Goal: Task Accomplishment & Management: Manage account settings

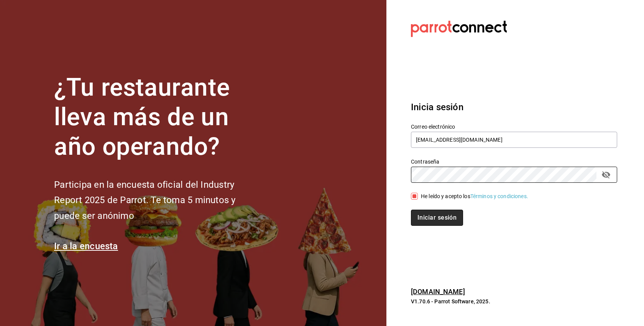
click at [447, 219] on button "Iniciar sesión" at bounding box center [437, 217] width 52 height 16
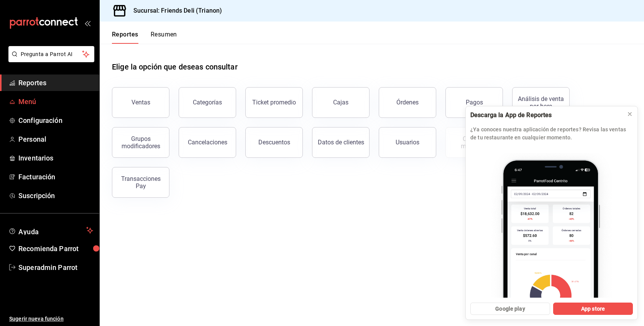
click at [41, 96] on span "Menú" at bounding box center [55, 101] width 75 height 10
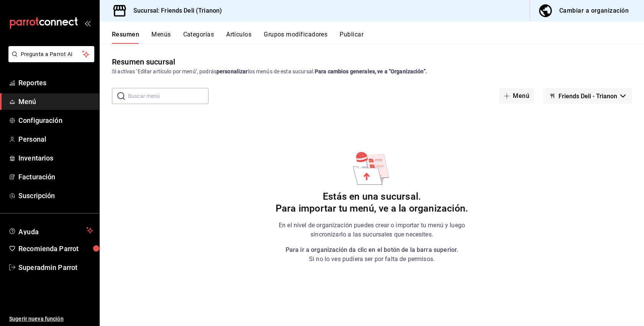
click at [611, 12] on div "Cambiar a organización" at bounding box center [594, 10] width 69 height 11
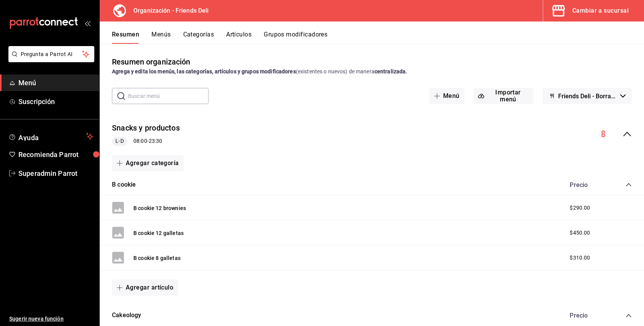
click at [613, 11] on div "Cambiar a sucursal" at bounding box center [601, 10] width 56 height 11
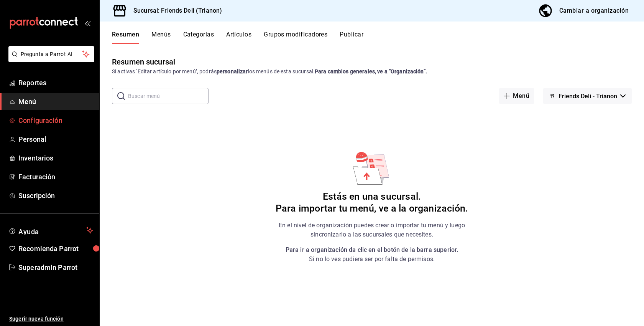
click at [47, 119] on span "Configuración" at bounding box center [55, 120] width 75 height 10
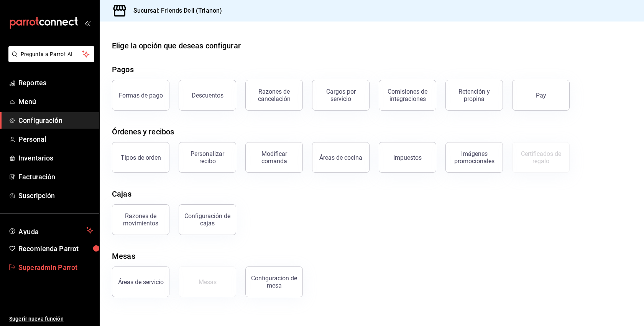
click at [56, 265] on span "Superadmin Parrot" at bounding box center [55, 267] width 75 height 10
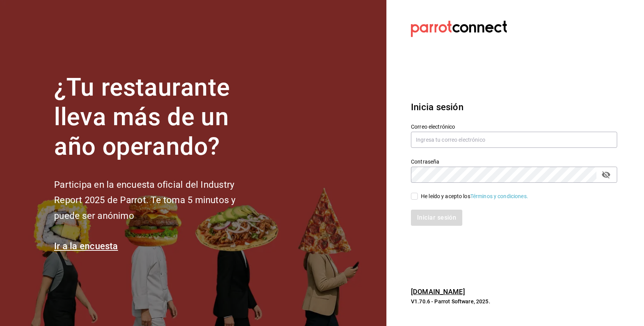
click at [443, 196] on div "He leído y acepto los Términos y condiciones." at bounding box center [474, 196] width 107 height 8
click at [418, 196] on input "He leído y acepto los Términos y condiciones." at bounding box center [414, 196] width 7 height 7
checkbox input "true"
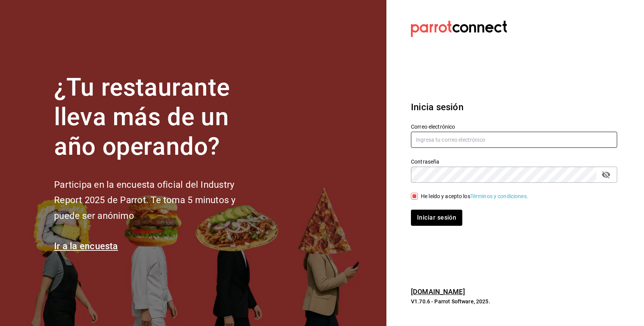
click at [449, 140] on input "text" at bounding box center [514, 140] width 206 height 16
paste input "multiuser@friends.com"
type input "multiuser@friends.com"
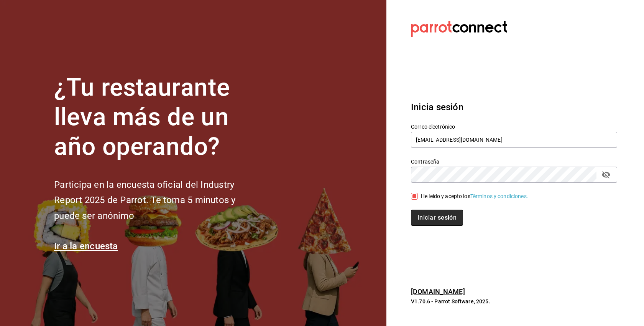
click at [446, 215] on button "Iniciar sesión" at bounding box center [437, 217] width 52 height 16
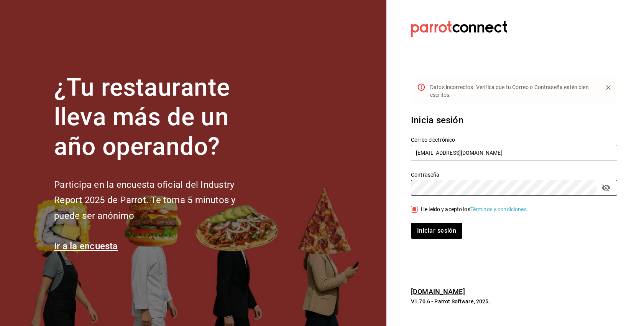
click at [306, 181] on div "¿Tu restaurante lleva más de un año operando? Participa en la encuesta oficial …" at bounding box center [322, 163] width 644 height 326
click at [411, 222] on button "Iniciar sesión" at bounding box center [436, 230] width 51 height 16
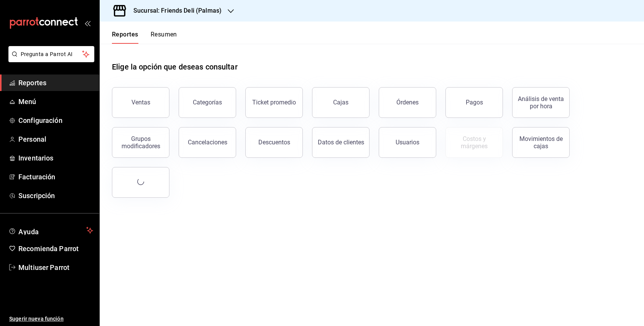
click at [174, 8] on h3 "Sucursal: Friends Deli (Palmas)" at bounding box center [174, 10] width 94 height 9
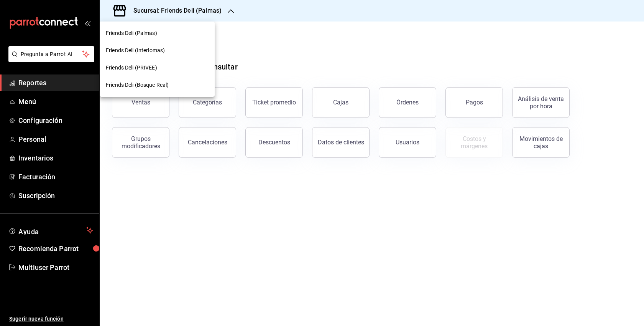
click at [174, 8] on div at bounding box center [322, 163] width 644 height 326
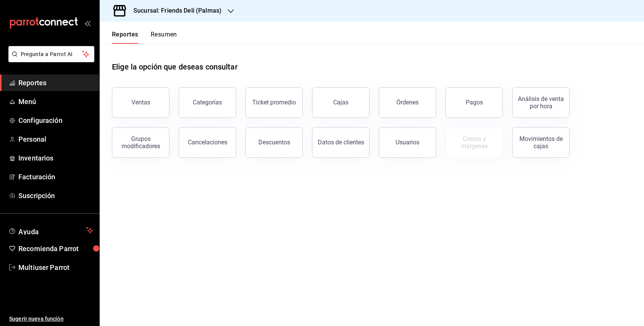
click at [174, 8] on h3 "Sucursal: Friends Deli (Palmas)" at bounding box center [174, 10] width 94 height 9
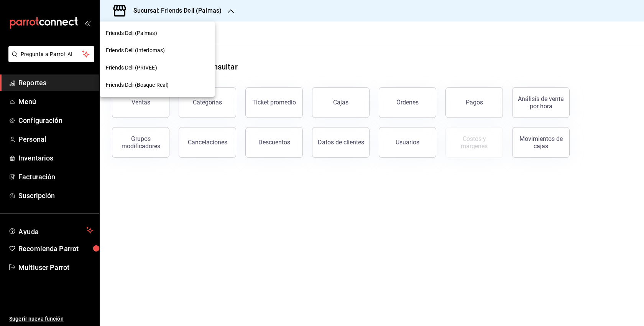
click at [379, 11] on div at bounding box center [322, 163] width 644 height 326
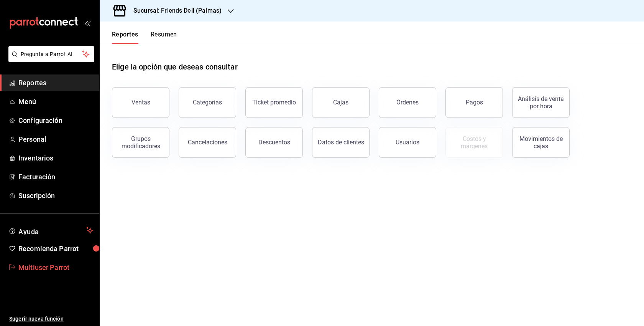
click at [44, 266] on span "Multiuser Parrot" at bounding box center [55, 267] width 75 height 10
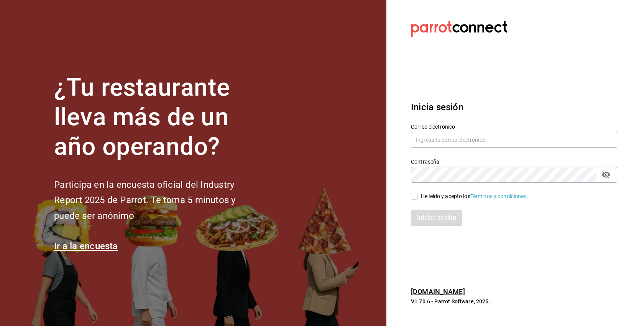
click at [425, 196] on div "He leído y acepto los Términos y condiciones." at bounding box center [474, 196] width 107 height 8
click at [418, 196] on input "He leído y acepto los Términos y condiciones." at bounding box center [414, 196] width 7 height 7
checkbox input "true"
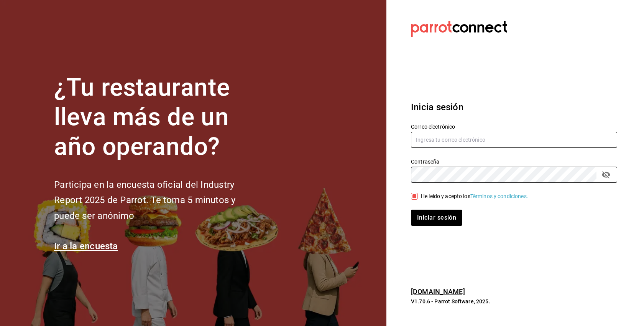
click at [456, 134] on input "text" at bounding box center [514, 140] width 206 height 16
paste input "multiuser@friends.com"
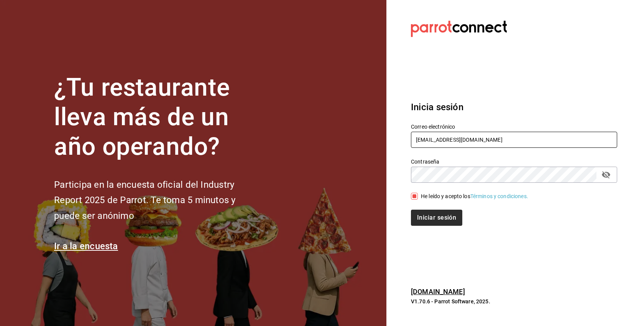
type input "multiuser@friends.com"
click at [447, 221] on button "Iniciar sesión" at bounding box center [437, 217] width 52 height 16
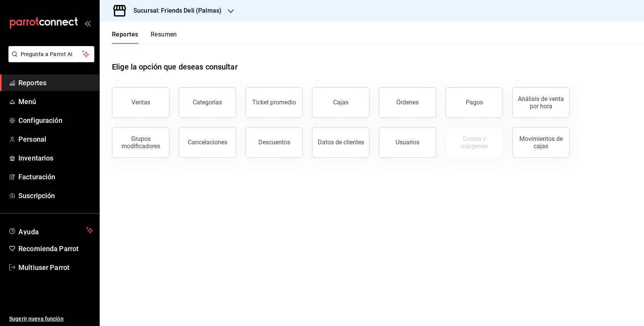
click at [198, 4] on div "Sucursal: Friends Deli (Palmas)" at bounding box center [171, 10] width 131 height 21
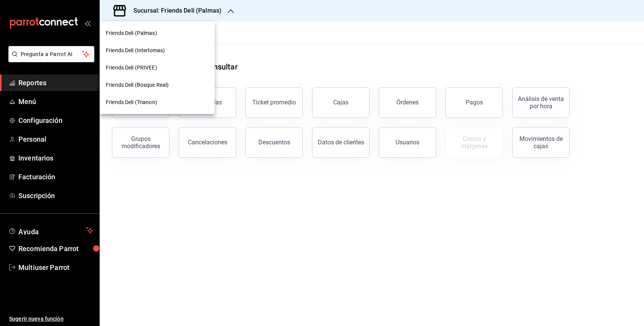
click at [204, 213] on div at bounding box center [322, 163] width 644 height 326
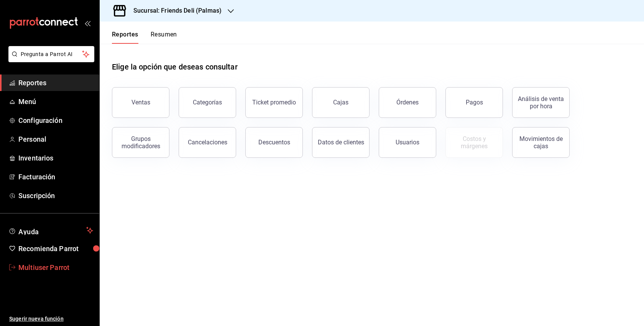
click at [66, 265] on span "Multiuser Parrot" at bounding box center [55, 267] width 75 height 10
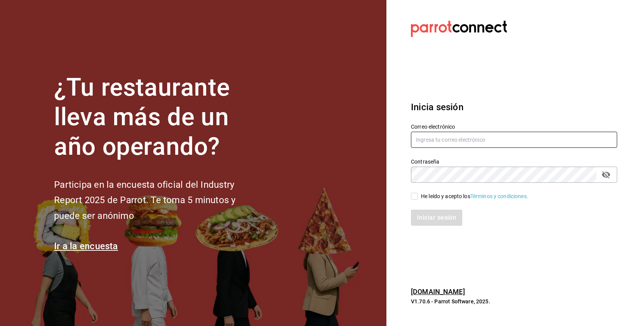
click at [465, 136] on input "text" at bounding box center [514, 140] width 206 height 16
click at [443, 195] on div "He leído y acepto los Términos y condiciones." at bounding box center [474, 196] width 107 height 8
click at [418, 195] on input "He leído y acepto los Términos y condiciones." at bounding box center [414, 196] width 7 height 7
checkbox input "true"
click at [448, 139] on input "text" at bounding box center [514, 140] width 206 height 16
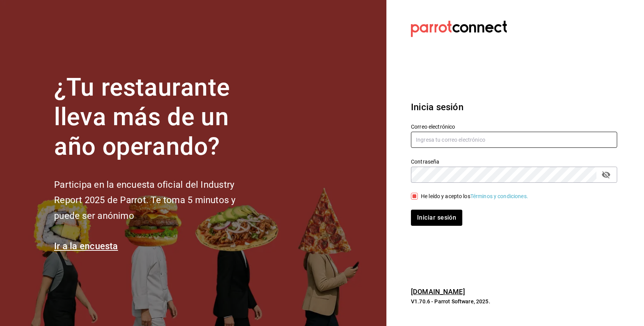
paste input "guiparrilla@jalisco.com"
type input "guiparrilla@jalisco.com"
click at [411, 209] on button "Iniciar sesión" at bounding box center [436, 217] width 51 height 16
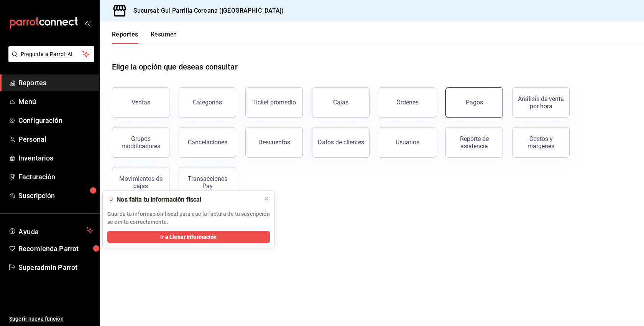
click at [490, 105] on button "Pagos" at bounding box center [475, 102] width 58 height 31
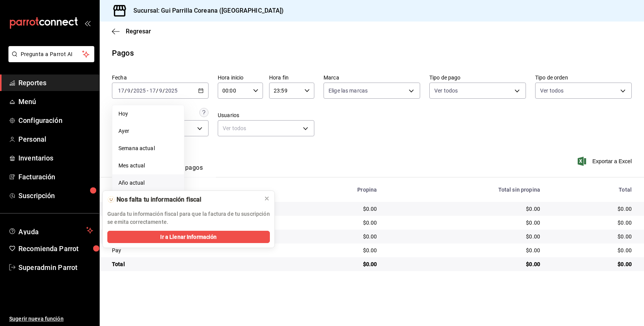
click at [148, 186] on span "Año actual" at bounding box center [148, 183] width 59 height 8
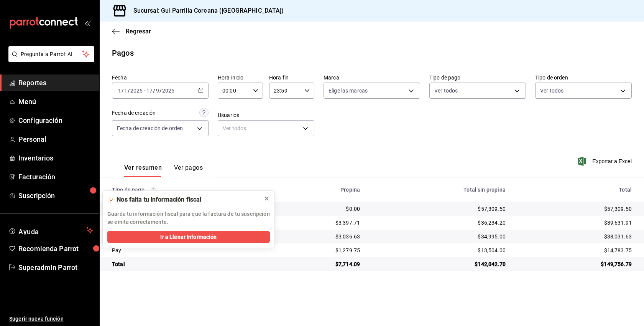
click at [267, 199] on icon at bounding box center [267, 198] width 6 height 6
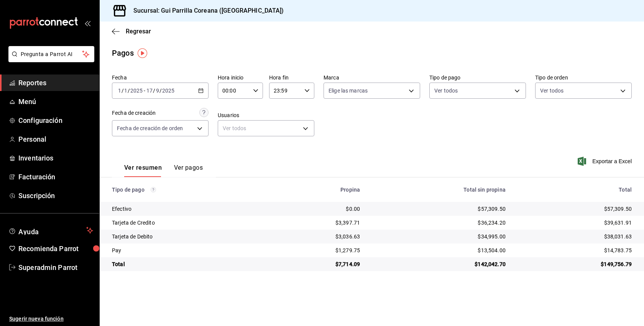
click at [199, 165] on button "Ver pagos" at bounding box center [188, 170] width 29 height 13
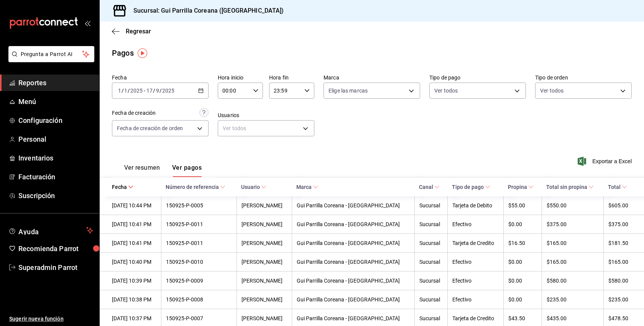
click at [46, 82] on span "Reportes" at bounding box center [55, 82] width 75 height 10
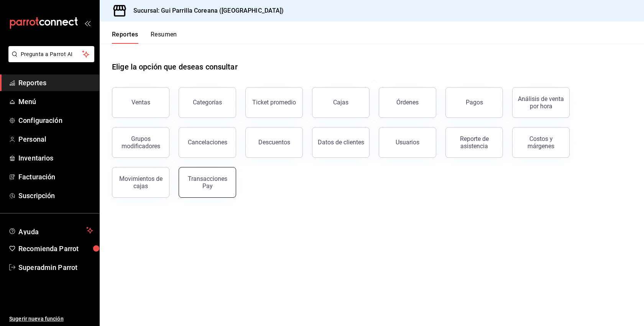
click at [232, 181] on button "Transacciones Pay" at bounding box center [208, 182] width 58 height 31
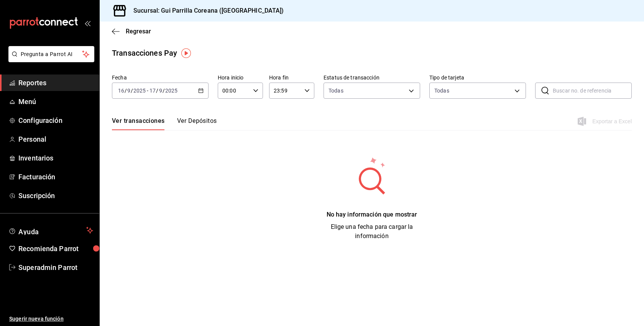
click at [203, 94] on div "[DATE] [DATE] - [DATE] [DATE]" at bounding box center [160, 90] width 97 height 16
click at [139, 186] on span "Año actual" at bounding box center [148, 183] width 59 height 8
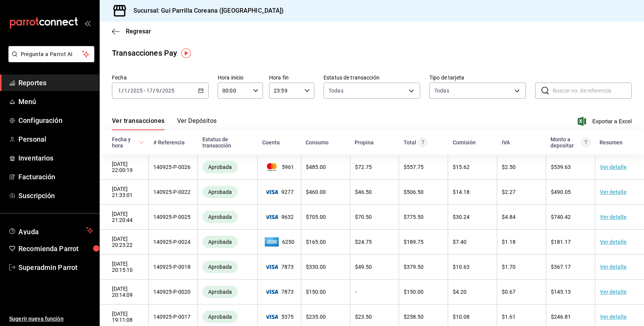
click at [206, 126] on button "Ver Depósitos" at bounding box center [197, 123] width 40 height 13
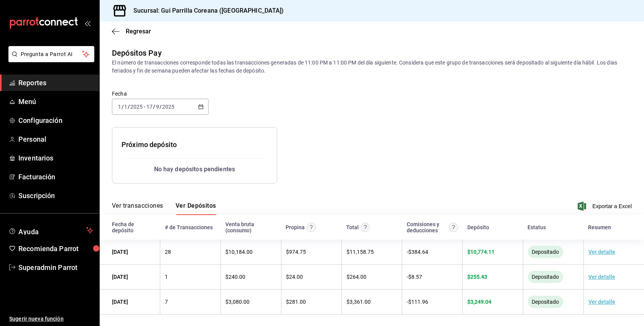
scroll to position [1, 0]
click at [49, 198] on span "Suscripción" at bounding box center [55, 195] width 75 height 10
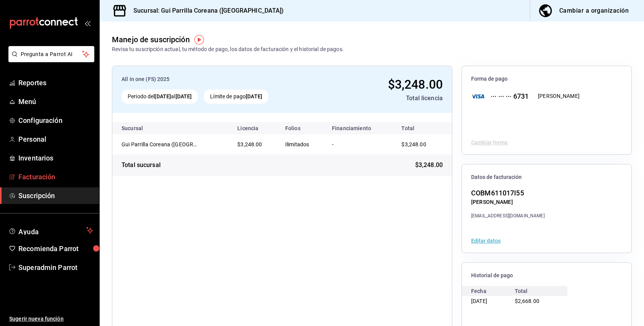
click at [56, 177] on span "Facturación" at bounding box center [55, 176] width 75 height 10
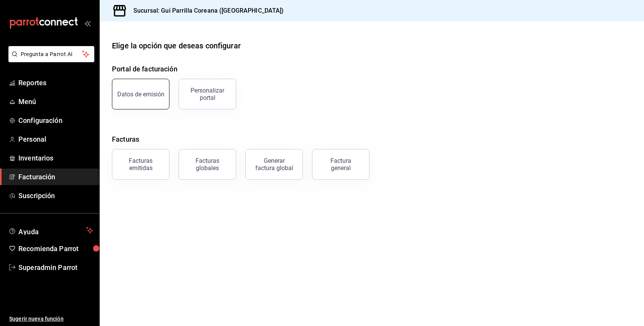
click at [168, 90] on div "Datos de emisión" at bounding box center [136, 89] width 67 height 40
click at [153, 92] on div "Datos de emisión" at bounding box center [140, 94] width 47 height 7
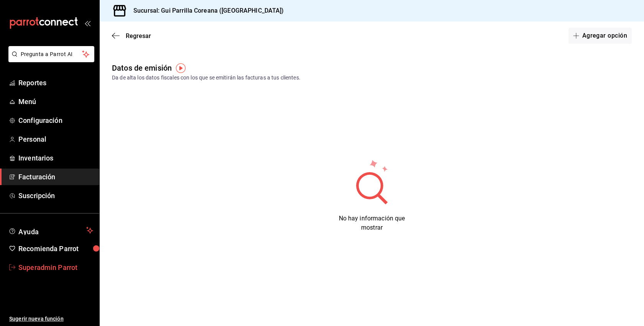
click at [57, 268] on span "Superadmin Parrot" at bounding box center [55, 267] width 75 height 10
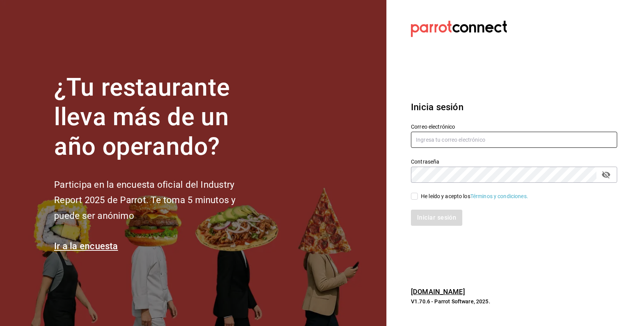
click at [443, 141] on input "text" at bounding box center [514, 140] width 206 height 16
paste input "inyolotl@zihua.com"
type input "inyolotl@zihua.com"
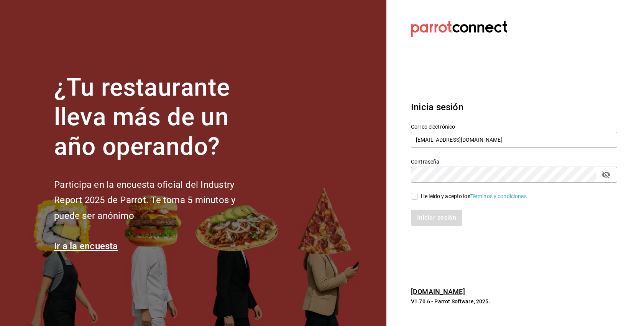
click at [431, 197] on div "He leído y acepto los Términos y condiciones." at bounding box center [474, 196] width 107 height 8
click at [418, 197] on input "He leído y acepto los Términos y condiciones." at bounding box center [414, 196] width 7 height 7
checkbox input "true"
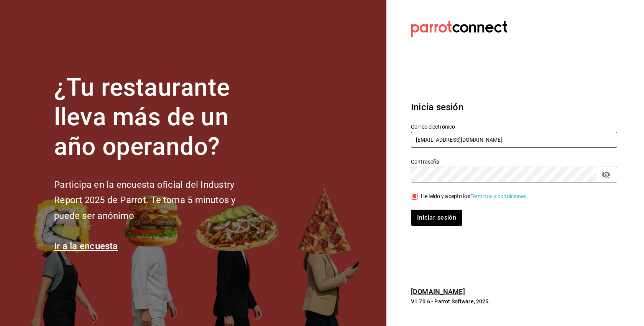
drag, startPoint x: 468, startPoint y: 141, endPoint x: 353, endPoint y: 133, distance: 115.8
click at [353, 133] on div "¿Tu restaurante lleva más de un año operando? Participa en la encuesta oficial …" at bounding box center [322, 163] width 644 height 326
paste input "guiparrilla@jalisco"
type input "guiparrilla@jalisco.com"
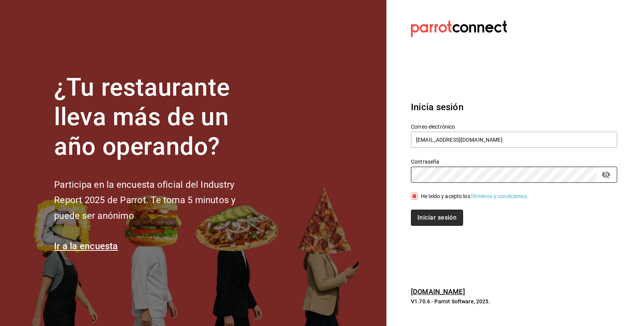
click at [447, 213] on button "Iniciar sesión" at bounding box center [437, 217] width 52 height 16
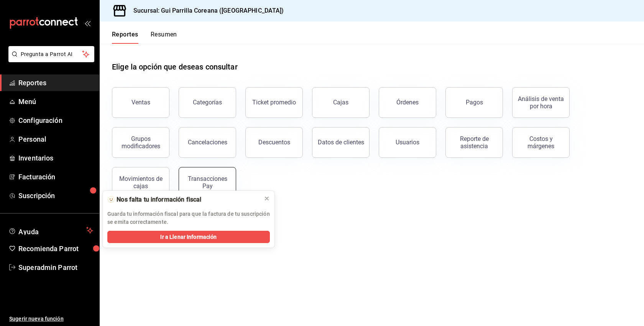
click at [235, 183] on div "Transacciones Pay" at bounding box center [203, 178] width 67 height 40
click at [267, 199] on icon at bounding box center [266, 198] width 3 height 3
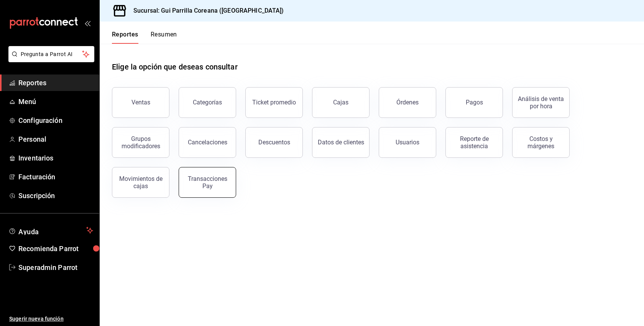
click at [212, 188] on div "Transacciones Pay" at bounding box center [208, 182] width 48 height 15
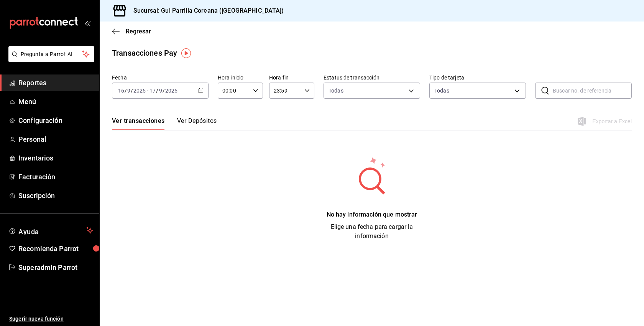
click at [204, 121] on button "Ver Depósitos" at bounding box center [197, 123] width 40 height 13
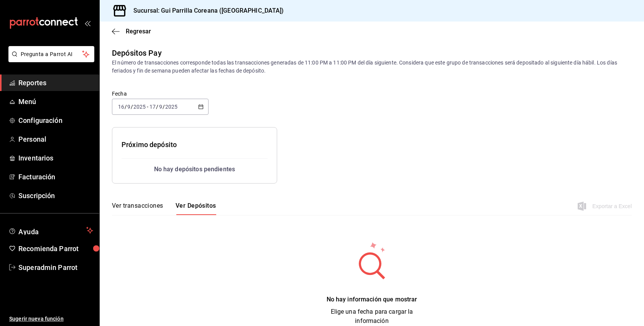
click at [201, 106] on \(Stroke\) "button" at bounding box center [201, 106] width 4 height 0
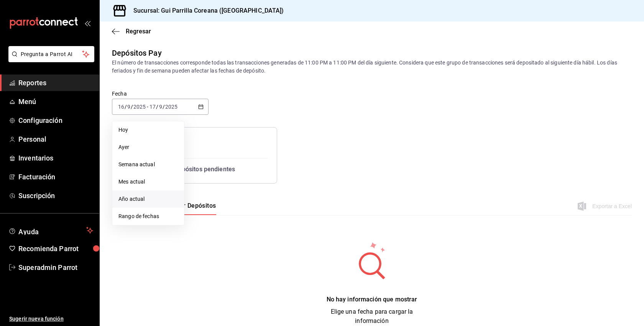
click at [138, 196] on span "Año actual" at bounding box center [148, 199] width 59 height 8
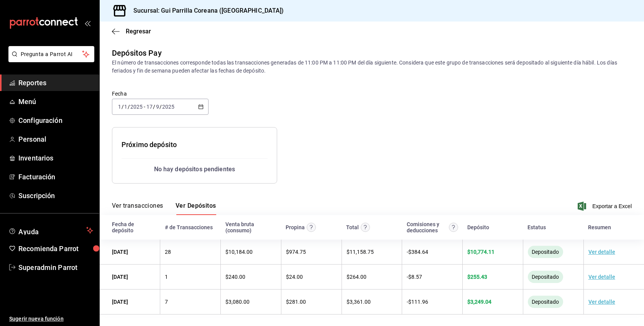
scroll to position [1, 0]
click at [55, 270] on span "Superadmin Parrot" at bounding box center [55, 267] width 75 height 10
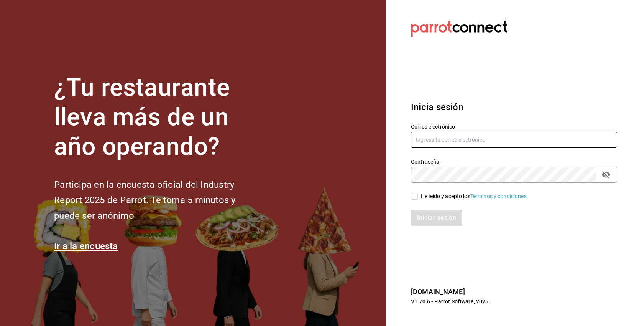
click at [477, 135] on input "text" at bounding box center [514, 140] width 206 height 16
click at [437, 194] on div "He leído y acepto los Términos y condiciones." at bounding box center [474, 196] width 107 height 8
click at [418, 194] on input "He leído y acepto los Términos y condiciones." at bounding box center [414, 196] width 7 height 7
checkbox input "true"
click at [446, 142] on input "text" at bounding box center [514, 140] width 206 height 16
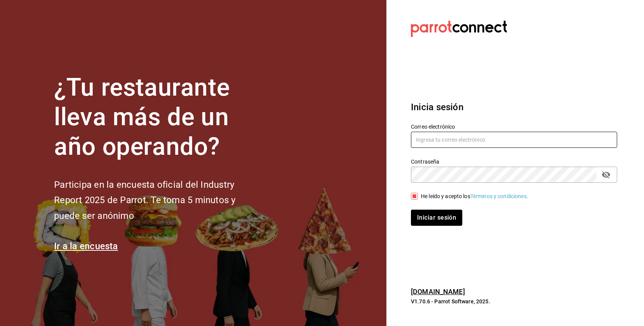
paste input "inyolotl@zihua.com"
type input "inyolotl@zihua.com"
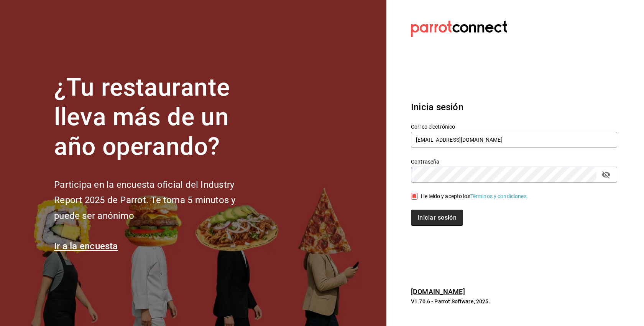
click at [443, 216] on button "Iniciar sesión" at bounding box center [437, 217] width 52 height 16
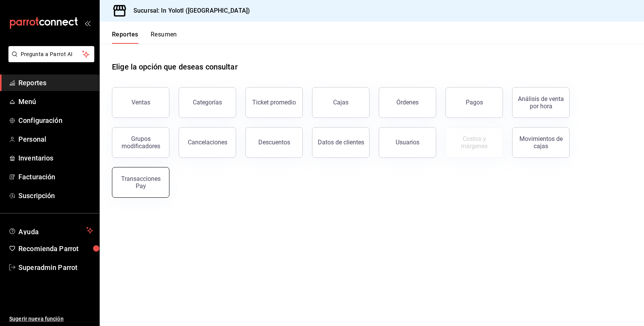
click at [157, 185] on div "Transacciones Pay" at bounding box center [141, 182] width 48 height 15
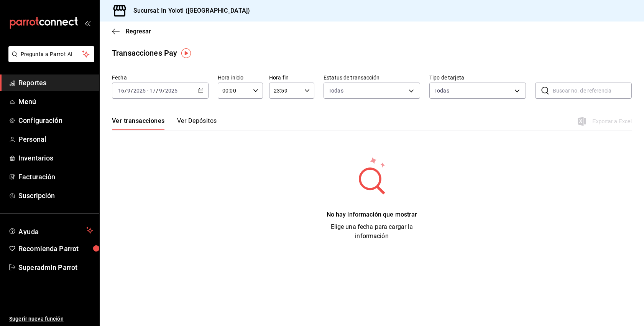
click at [198, 119] on button "Ver Depósitos" at bounding box center [197, 123] width 40 height 13
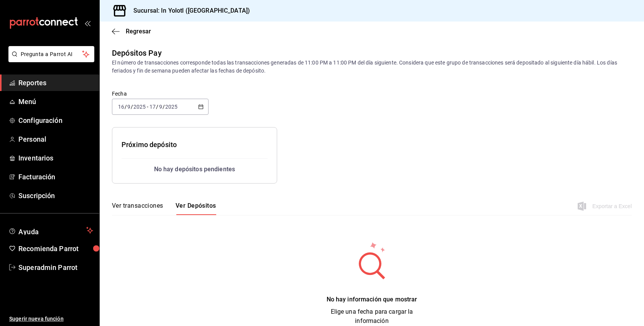
click at [203, 101] on div "[DATE] [DATE] - [DATE] [DATE]" at bounding box center [160, 107] width 97 height 16
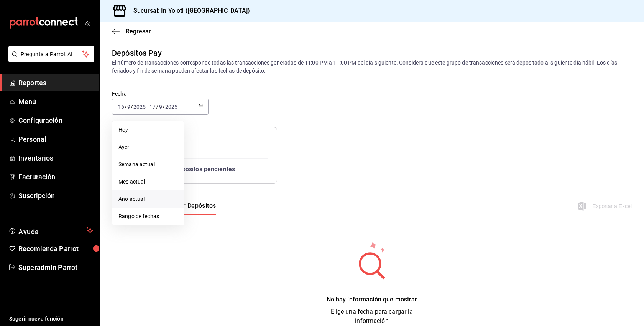
click at [141, 198] on span "Año actual" at bounding box center [148, 199] width 59 height 8
